Goal: Task Accomplishment & Management: Manage account settings

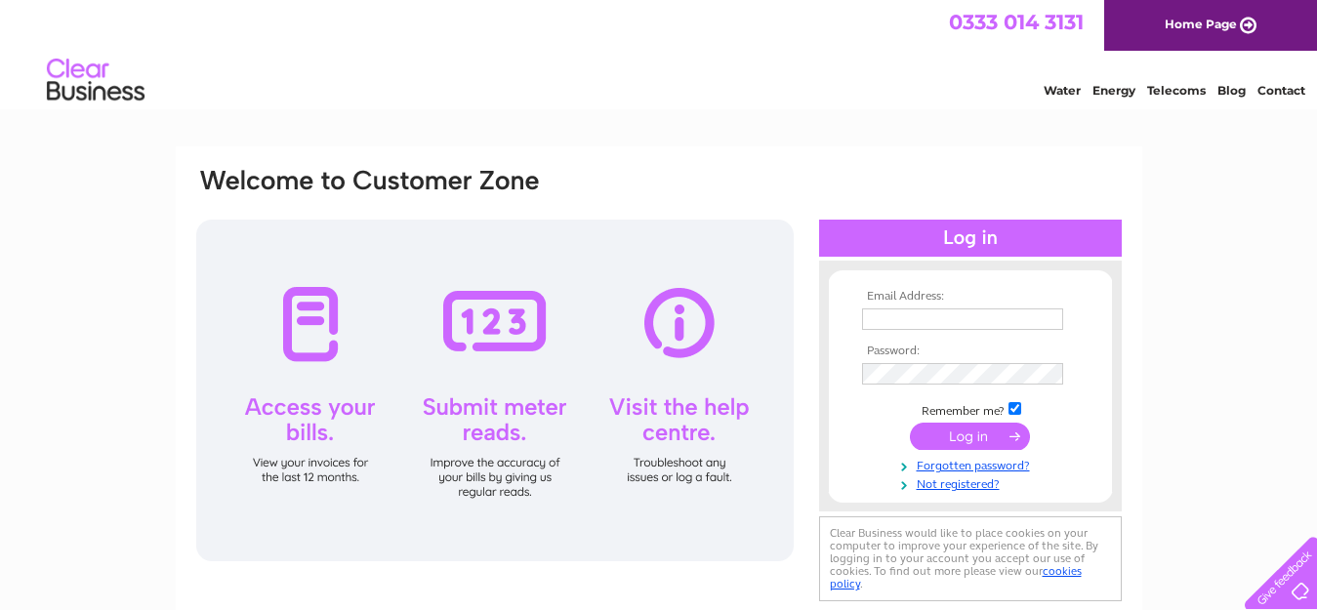
type input "GeorgefieldFarm@outlook.com"
click at [976, 442] on input "submit" at bounding box center [970, 436] width 120 height 27
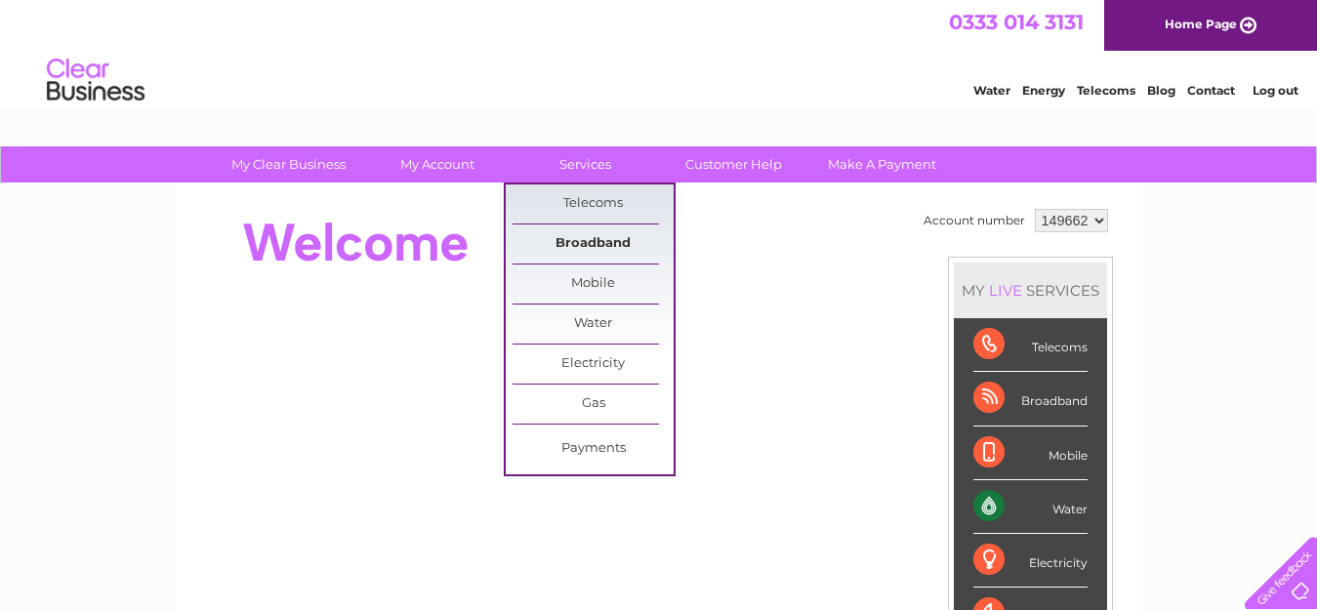
click at [600, 240] on link "Broadband" at bounding box center [592, 244] width 161 height 39
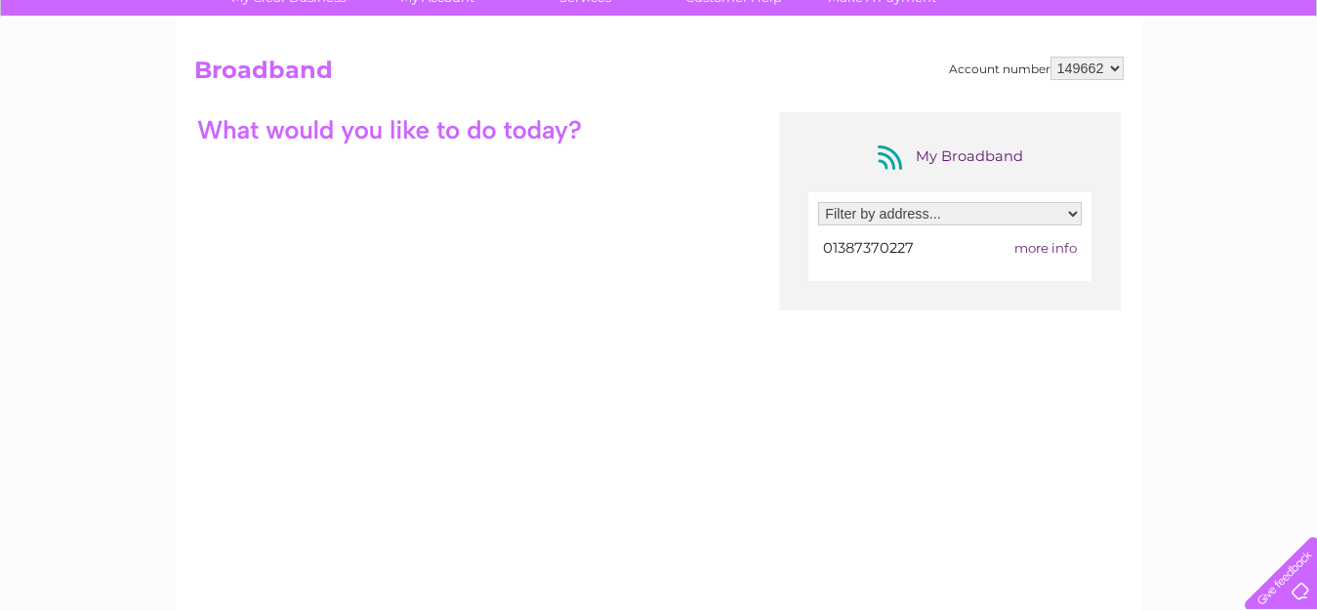
scroll to position [98, 0]
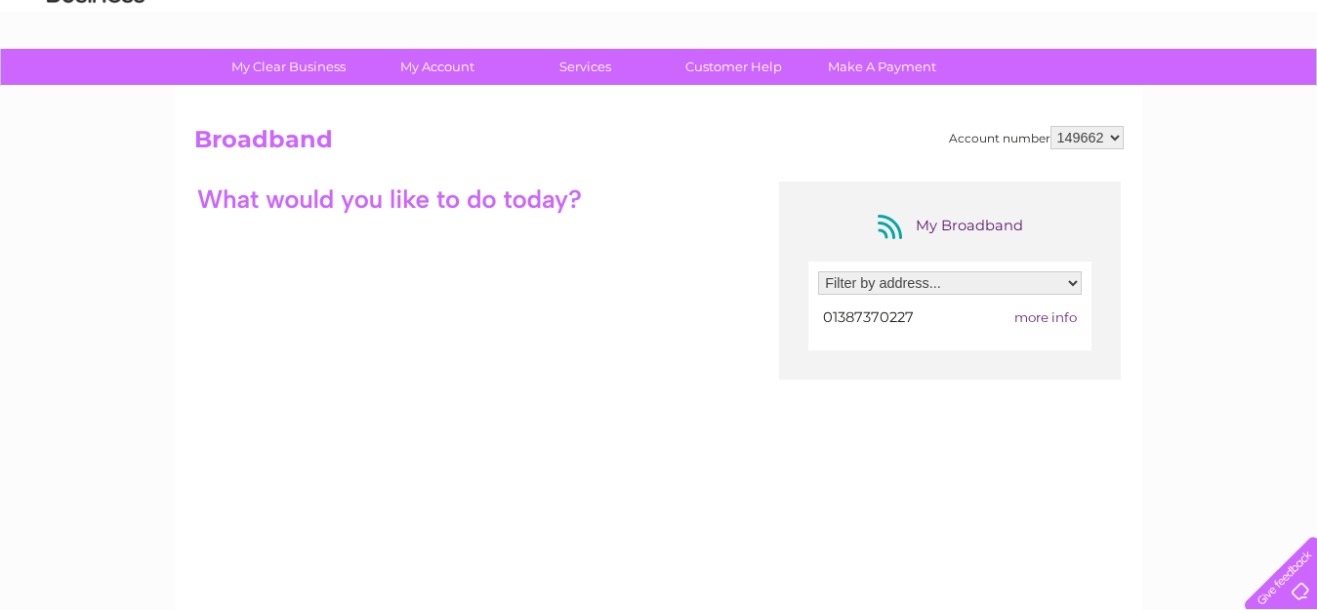
click at [1045, 316] on span "more info" at bounding box center [1045, 317] width 62 height 16
click at [1039, 315] on span "more info" at bounding box center [1045, 317] width 62 height 16
click at [1072, 283] on select "Filter by address... [PERSON_NAME], [STREET_ADDRESS]" at bounding box center [950, 282] width 264 height 23
click at [818, 271] on select "Filter by address... [PERSON_NAME], [STREET_ADDRESS]" at bounding box center [950, 282] width 264 height 23
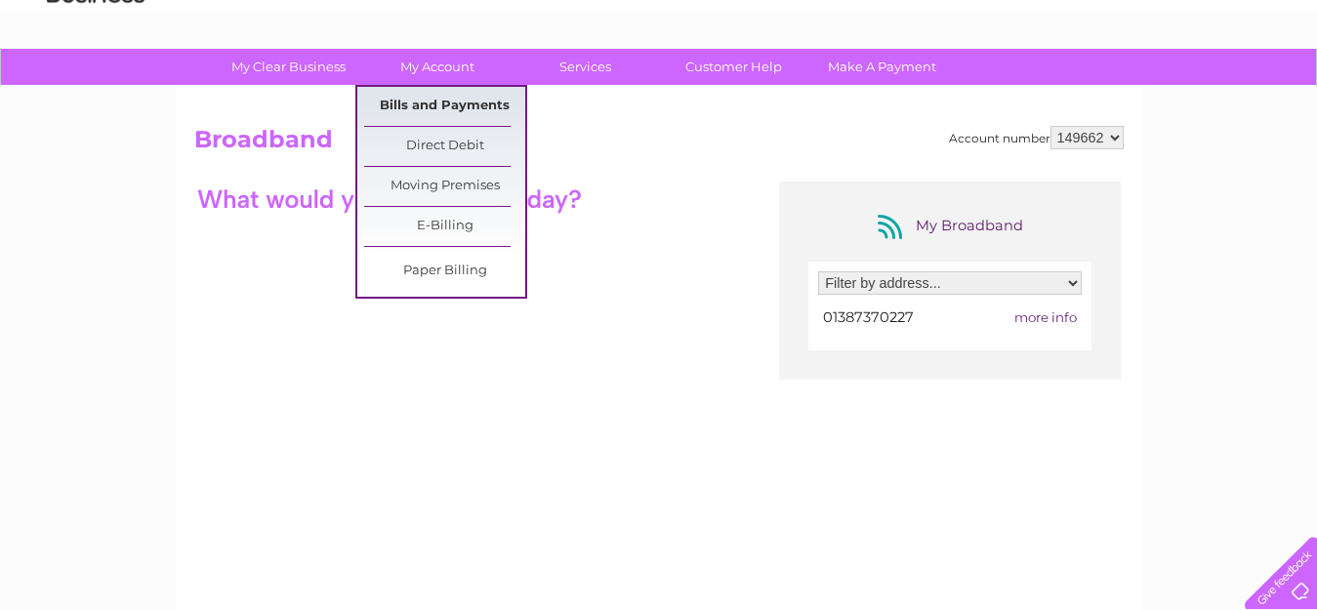
click at [441, 109] on link "Bills and Payments" at bounding box center [444, 106] width 161 height 39
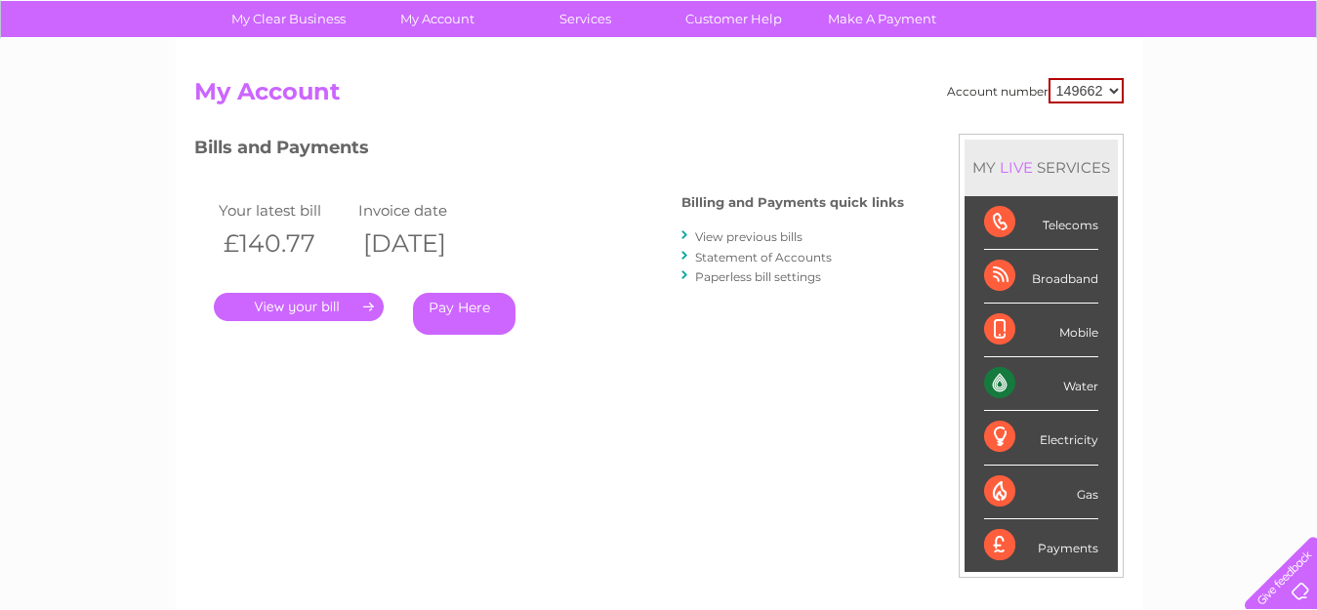
scroll to position [98, 0]
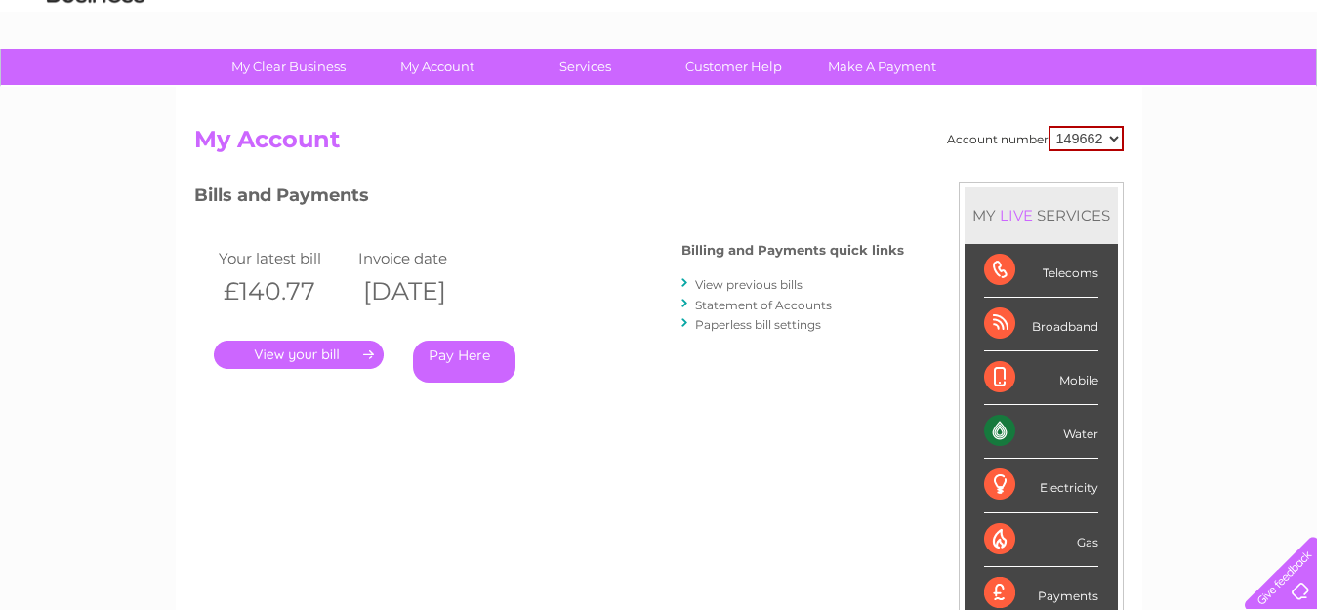
click at [291, 352] on link "." at bounding box center [299, 355] width 170 height 28
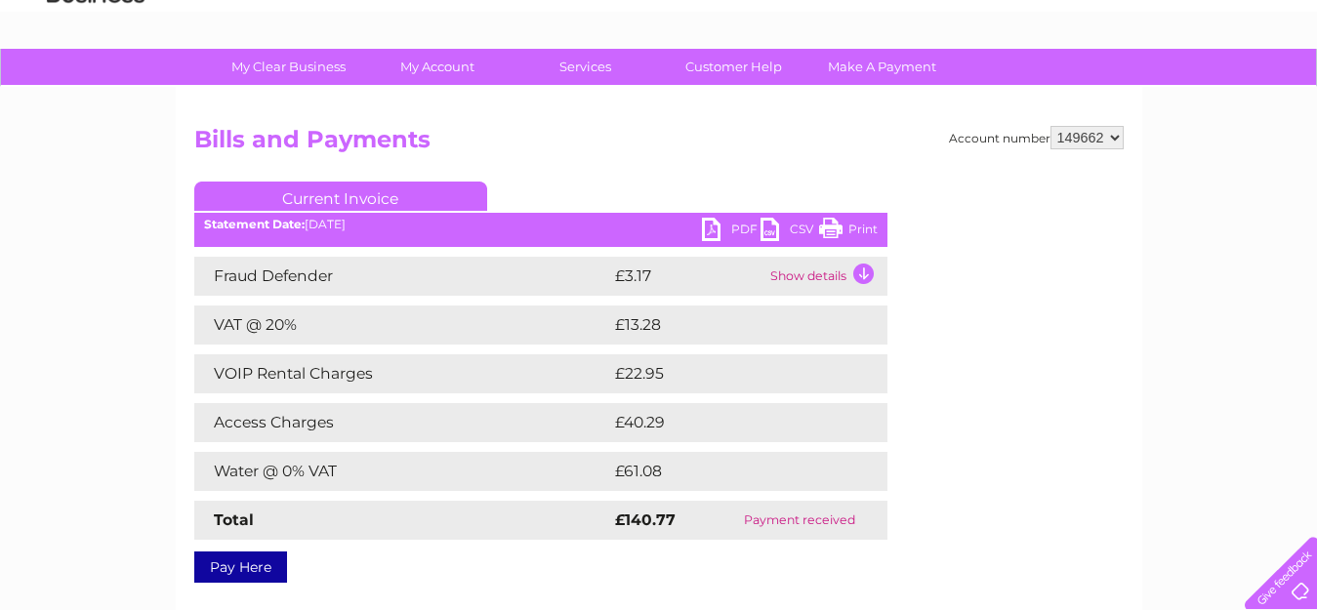
scroll to position [195, 0]
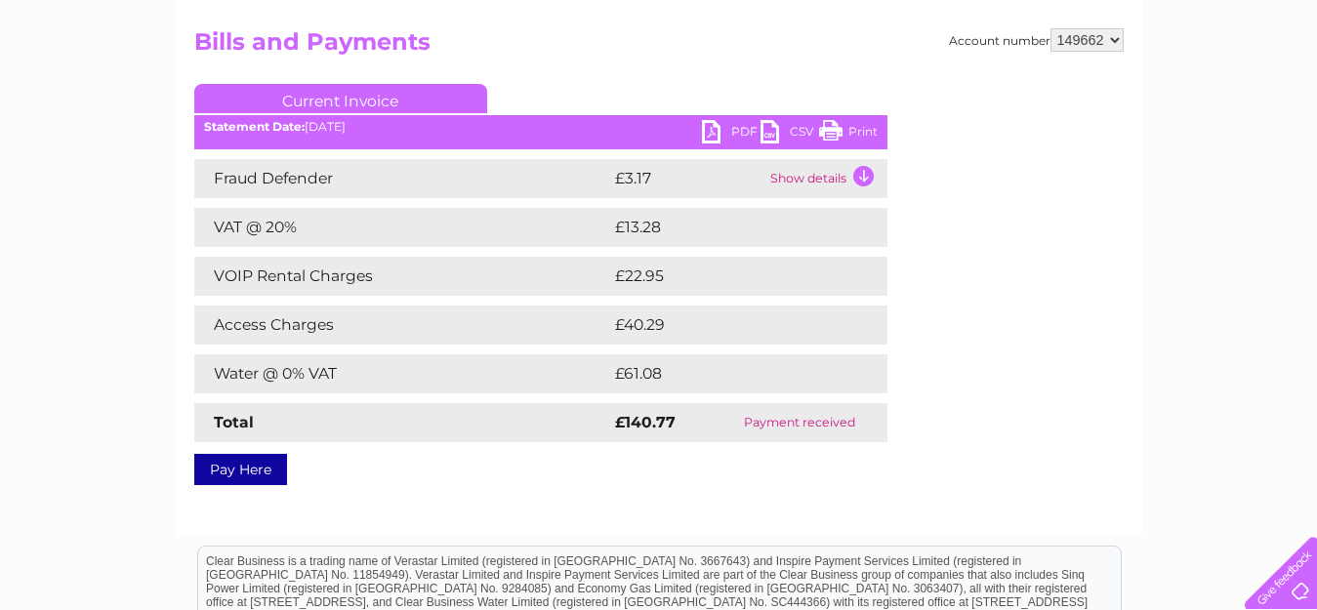
click at [861, 179] on td "Show details" at bounding box center [826, 178] width 122 height 39
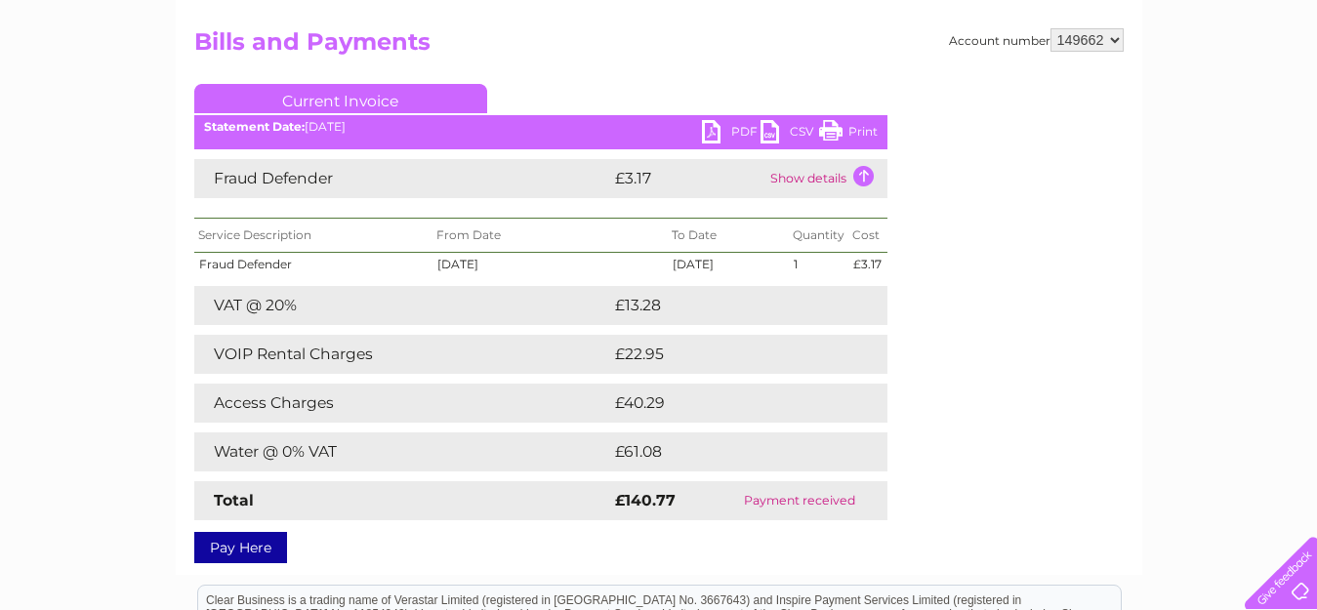
click at [857, 174] on td "Show details" at bounding box center [826, 178] width 122 height 39
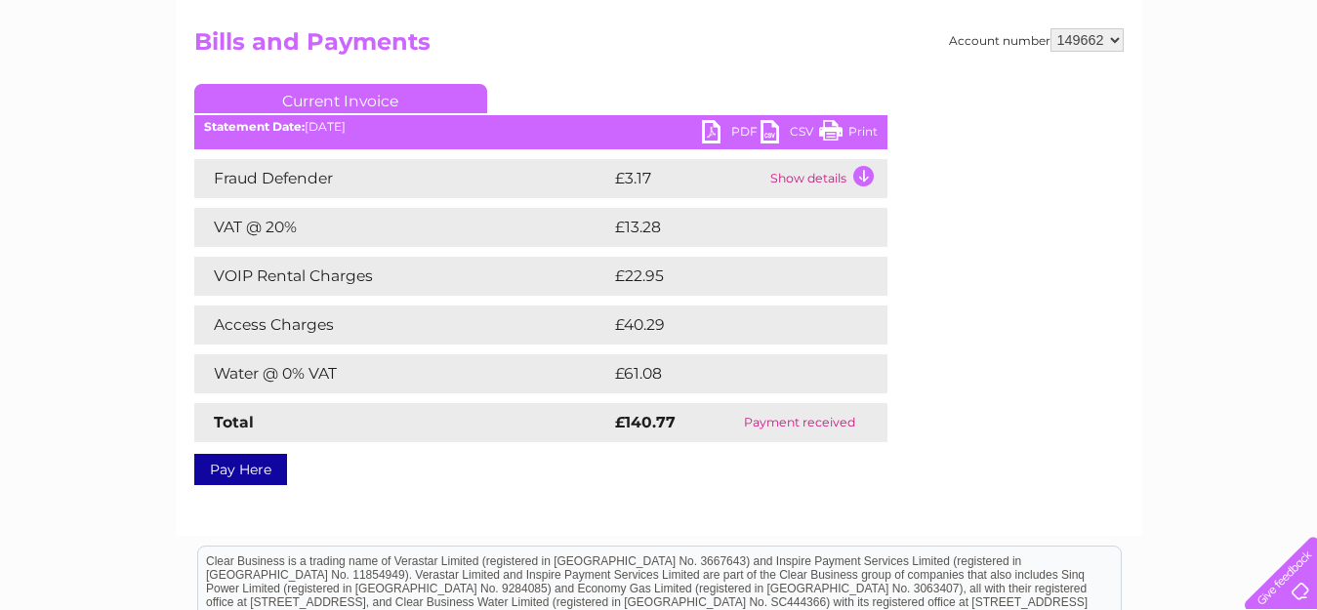
click at [706, 132] on link "PDF" at bounding box center [731, 134] width 59 height 28
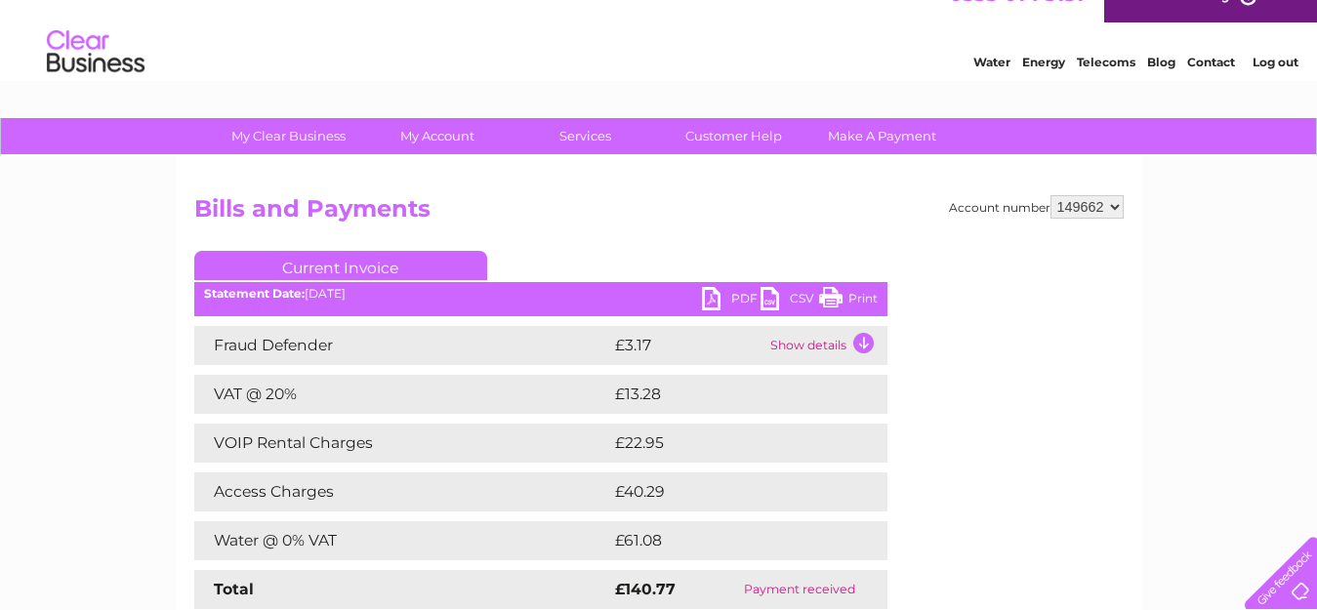
scroll to position [0, 0]
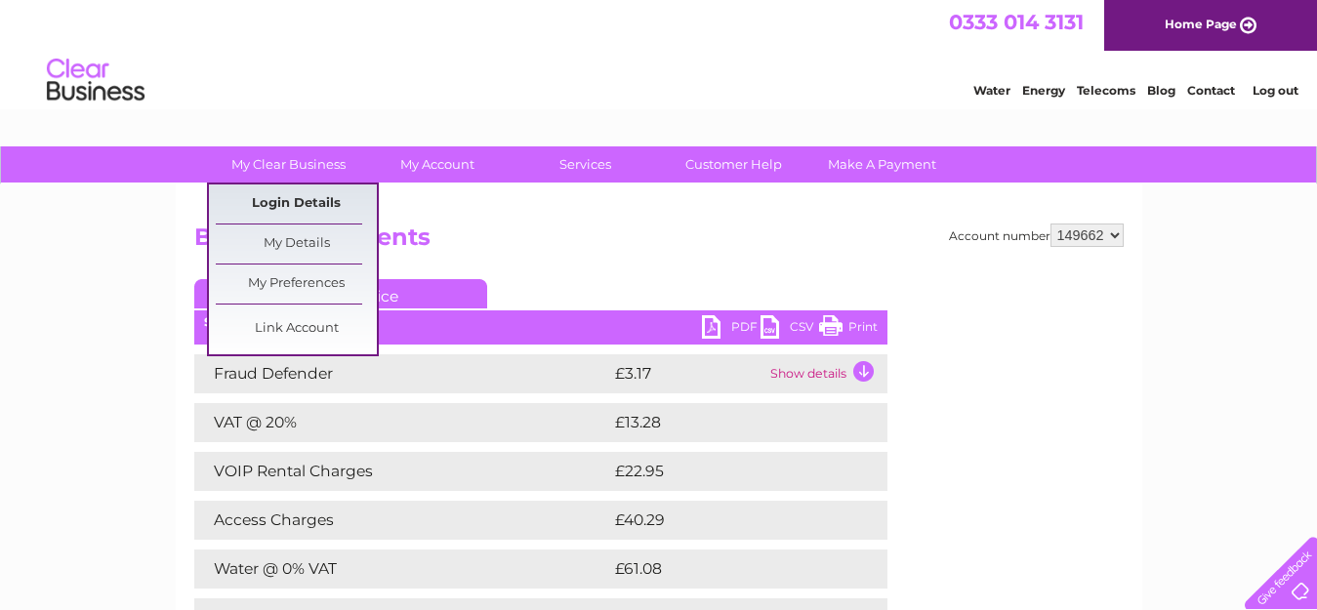
click at [270, 197] on link "Login Details" at bounding box center [296, 203] width 161 height 39
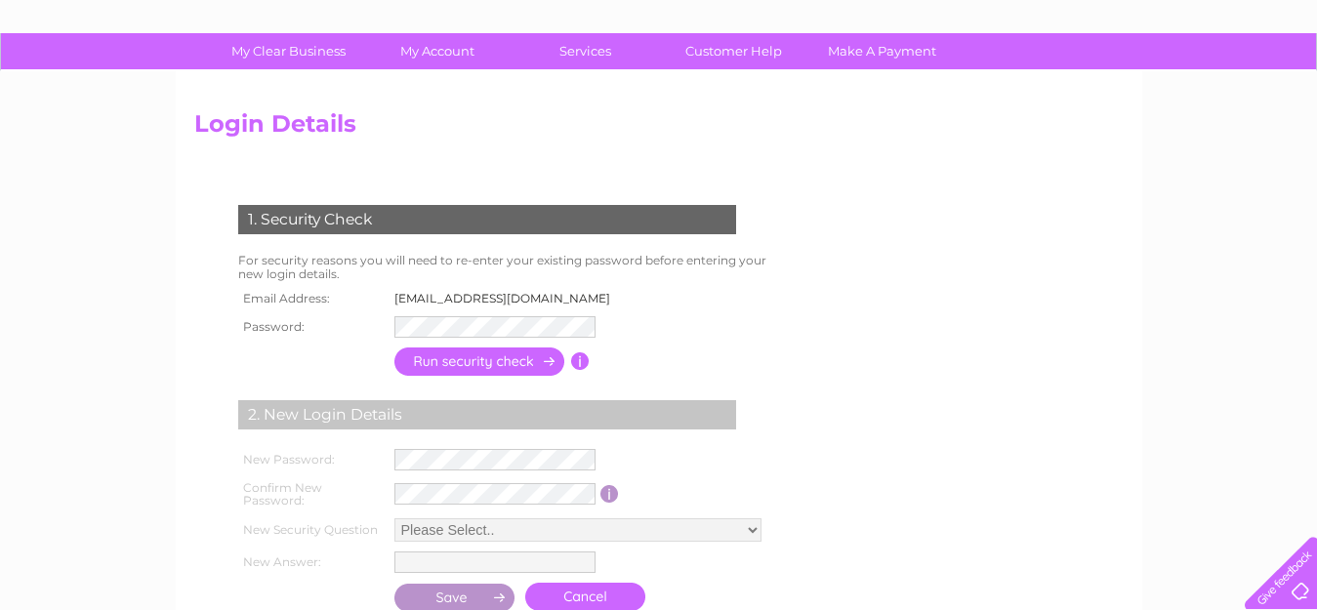
scroll to position [98, 0]
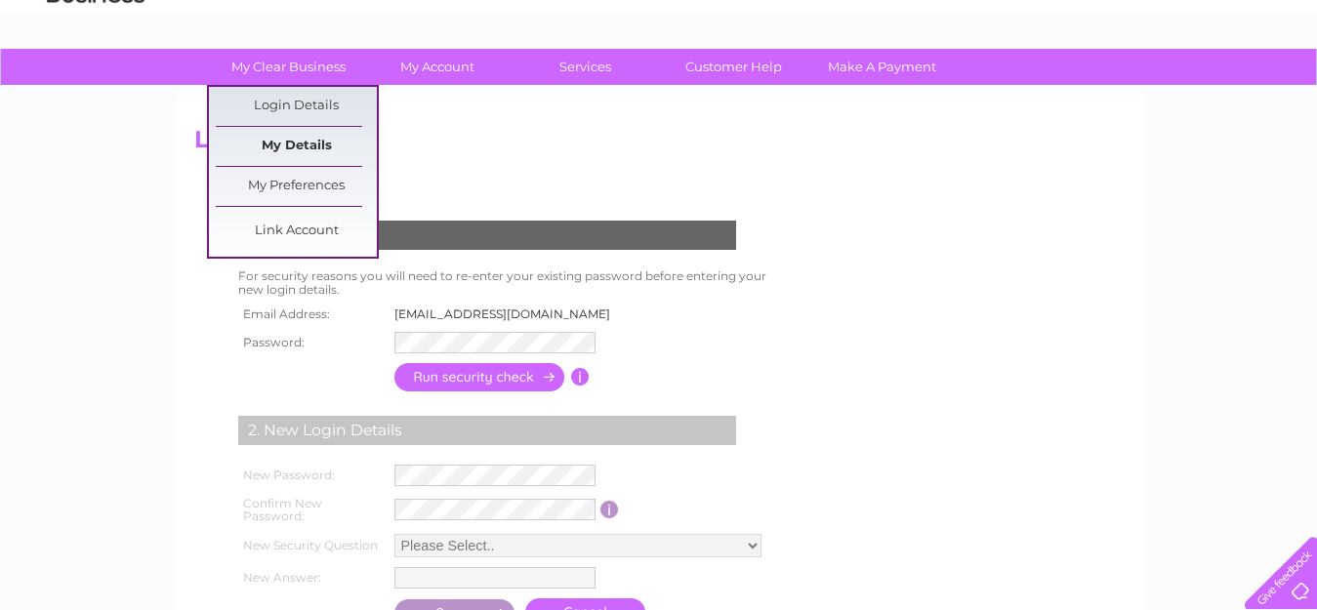
click at [301, 142] on link "My Details" at bounding box center [296, 146] width 161 height 39
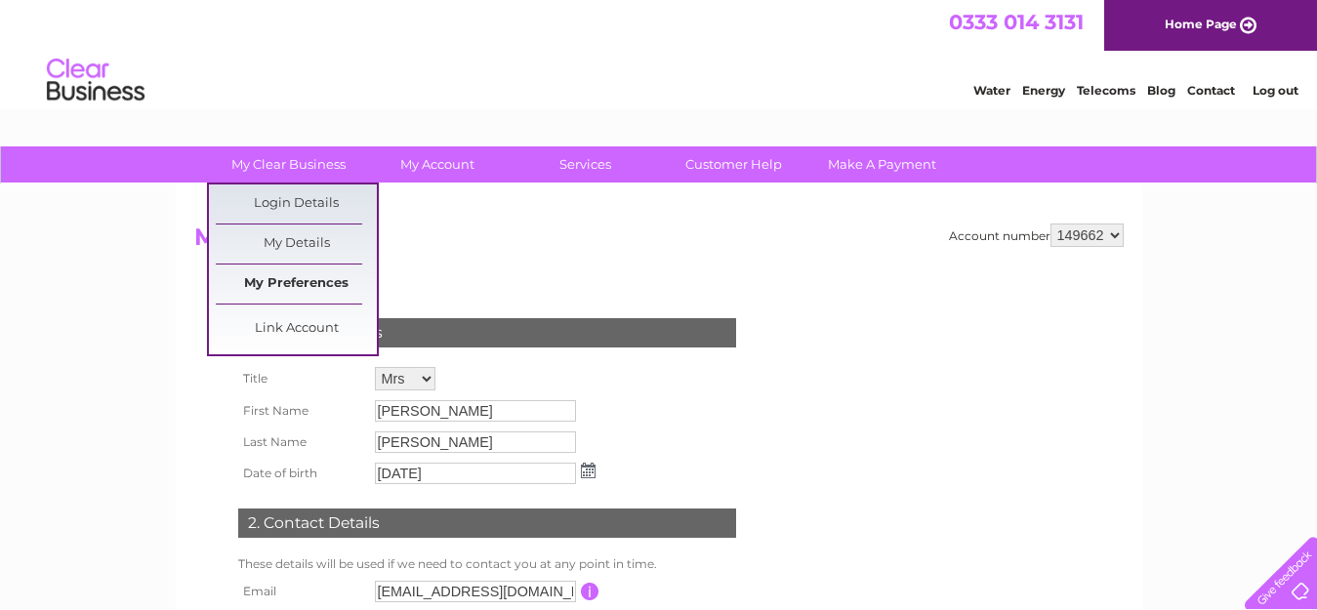
click at [286, 281] on link "My Preferences" at bounding box center [296, 284] width 161 height 39
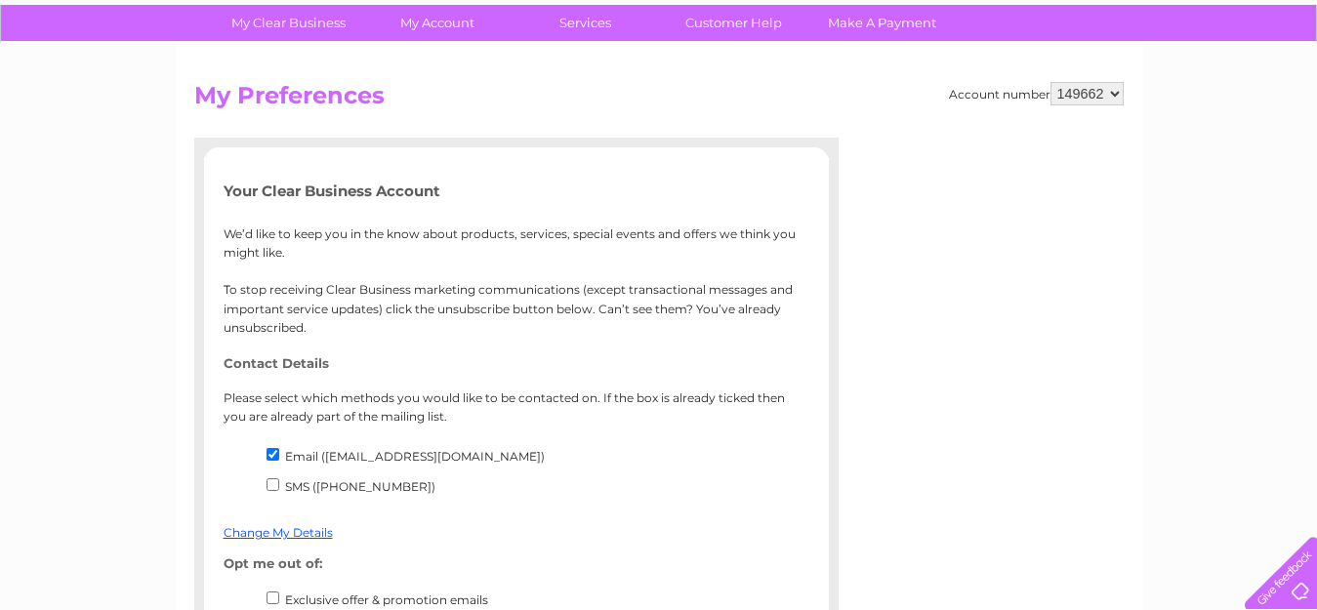
scroll to position [98, 0]
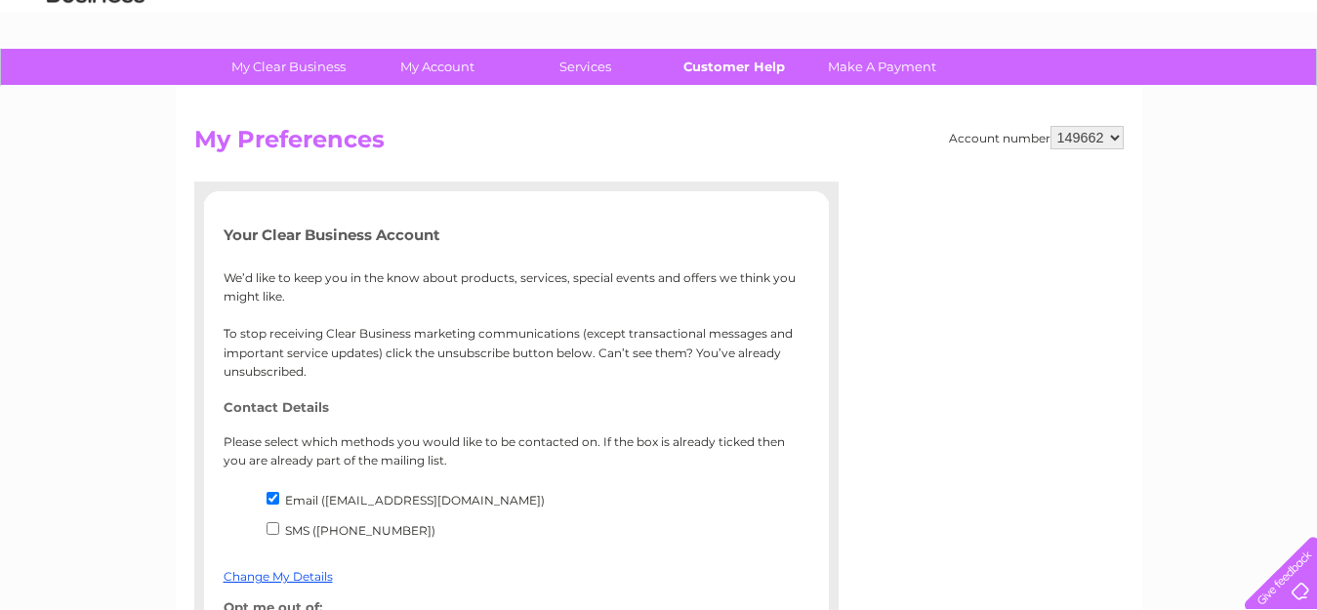
click at [728, 61] on link "Customer Help" at bounding box center [733, 67] width 161 height 36
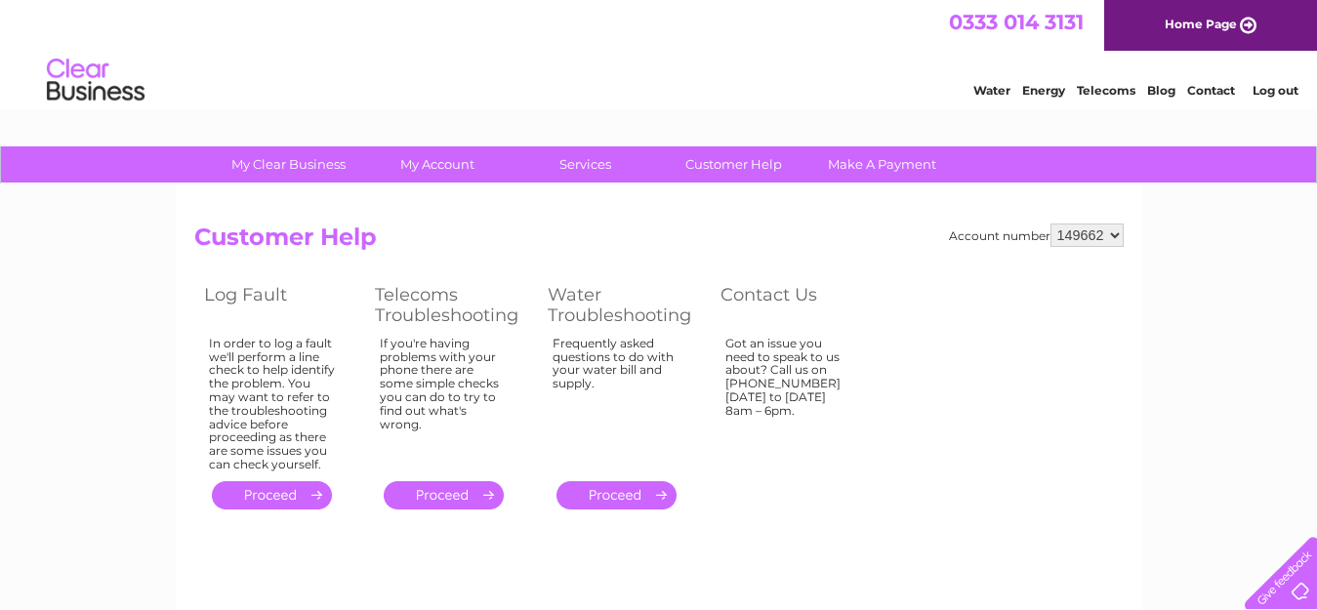
click at [1117, 235] on select "149662" at bounding box center [1086, 235] width 73 height 23
click at [1179, 245] on div "My Clear Business Login Details My Details My Preferences Link Account My Accou…" at bounding box center [658, 605] width 1317 height 919
click at [1109, 92] on link "Telecoms" at bounding box center [1106, 90] width 59 height 15
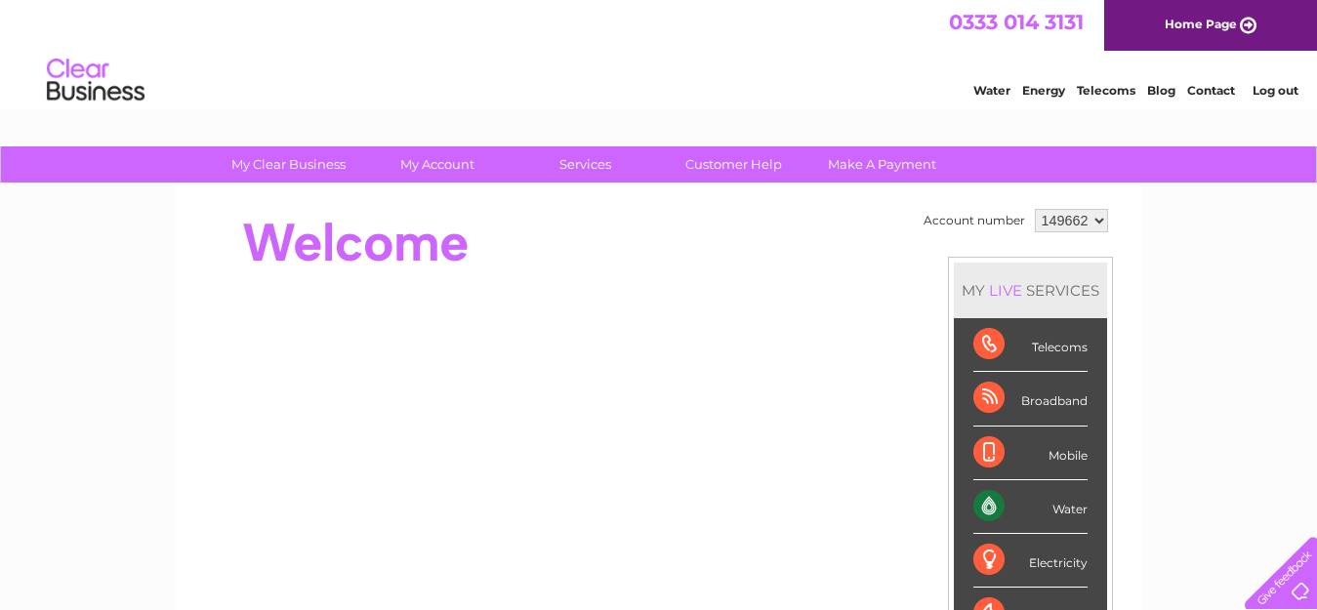
click at [1270, 93] on link "Log out" at bounding box center [1275, 90] width 46 height 15
